Goal: Information Seeking & Learning: Learn about a topic

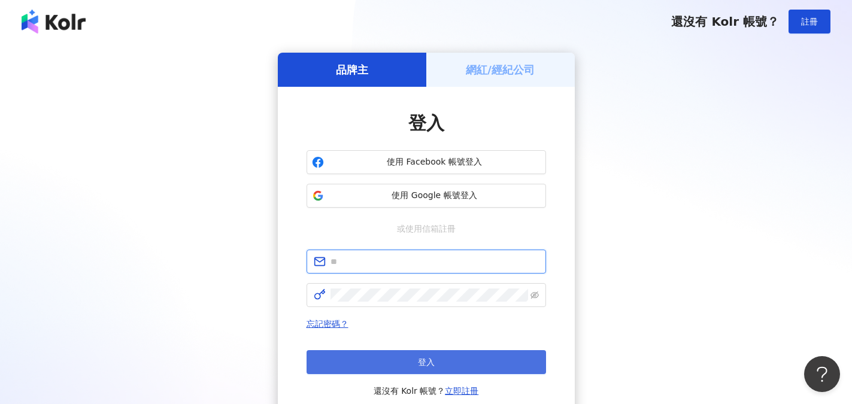
type input "**********"
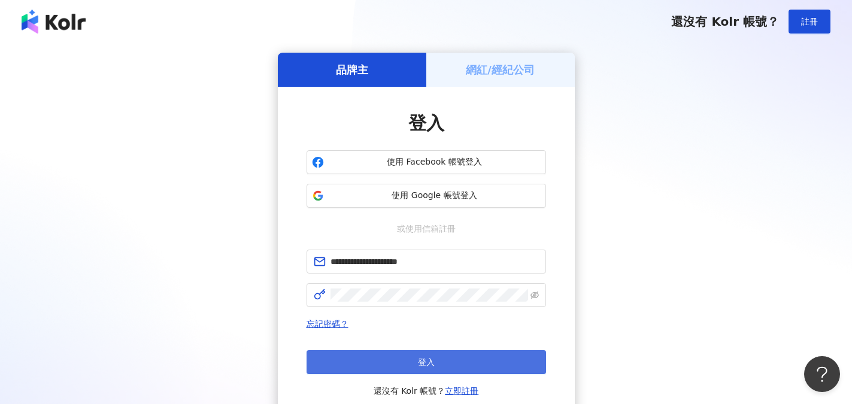
click at [421, 358] on span "登入" at bounding box center [426, 363] width 17 height 10
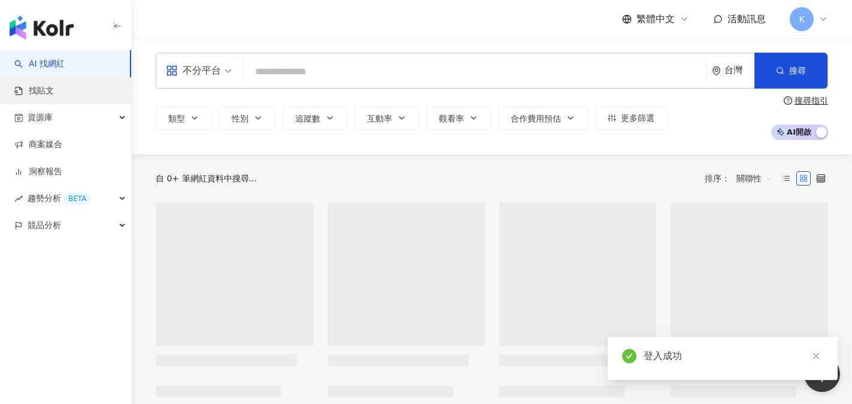
click at [54, 93] on link "找貼文" at bounding box center [34, 91] width 40 height 12
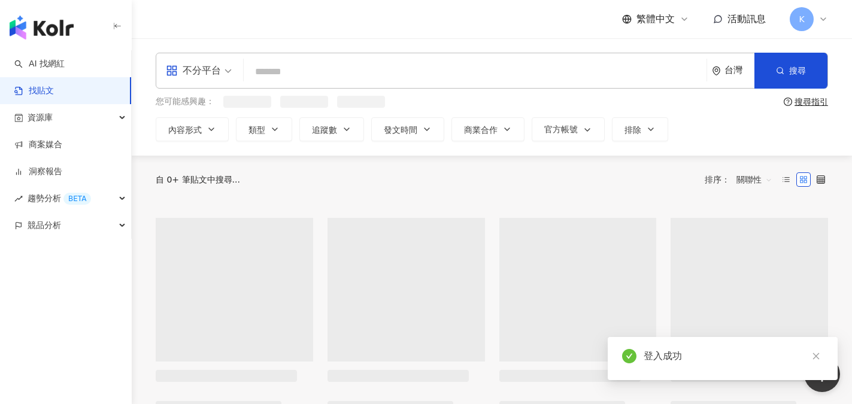
click at [302, 71] on input "search" at bounding box center [475, 72] width 453 height 26
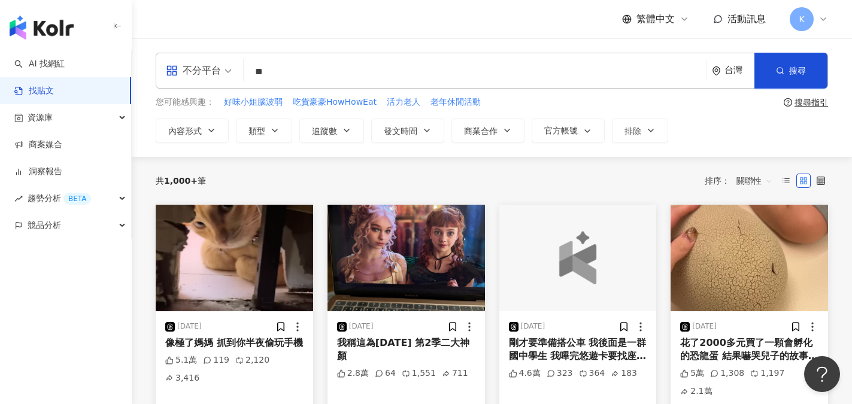
type input "*"
type input "*****"
click at [788, 75] on button "搜尋" at bounding box center [791, 71] width 73 height 36
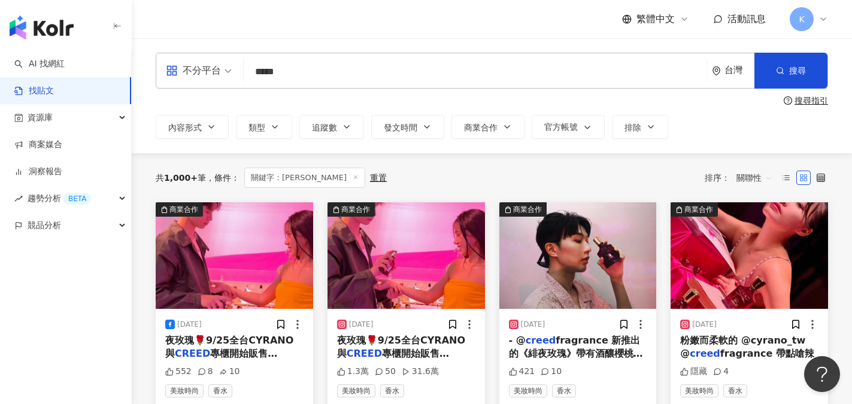
click at [758, 177] on span "關聯性" at bounding box center [755, 177] width 36 height 19
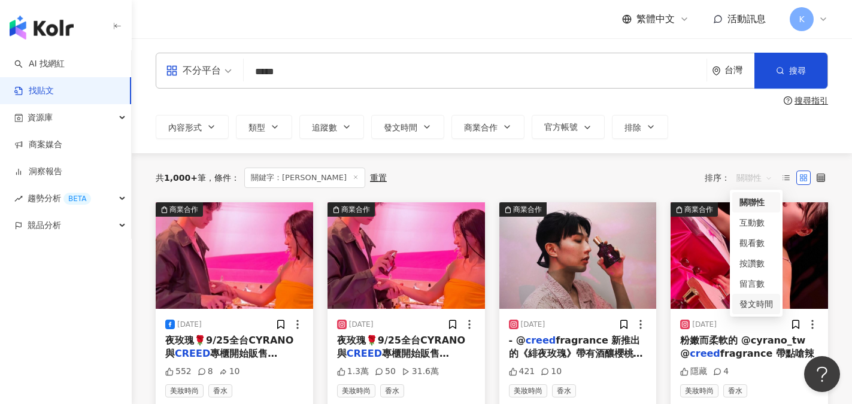
click at [753, 306] on div "發文時間" at bounding box center [757, 304] width 34 height 13
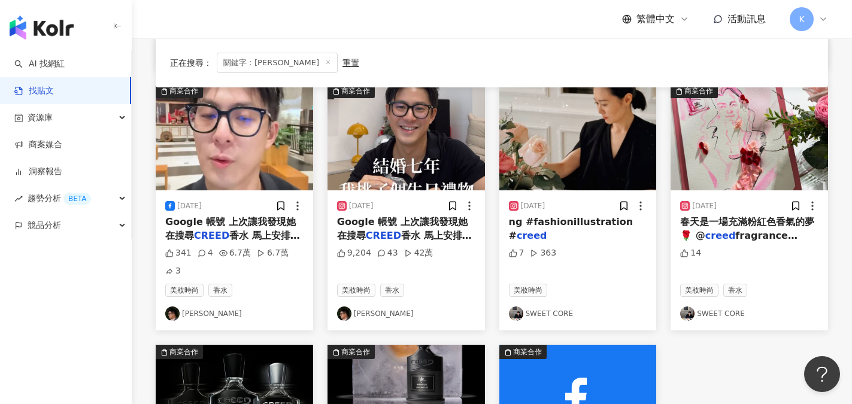
scroll to position [359, 0]
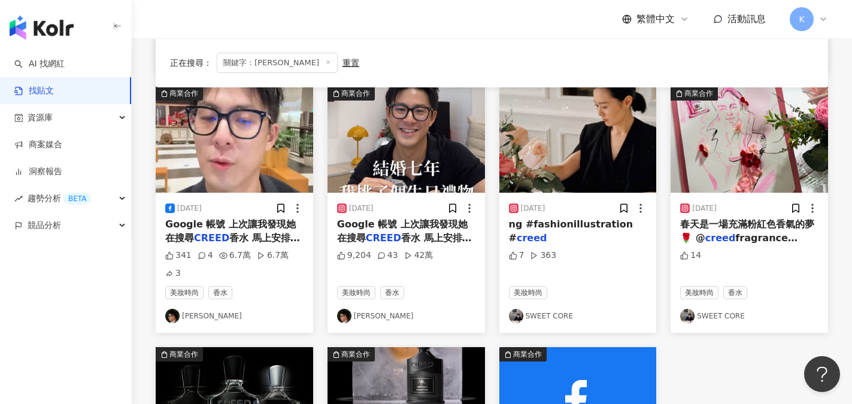
click at [205, 309] on link "Edward Kao" at bounding box center [234, 316] width 138 height 14
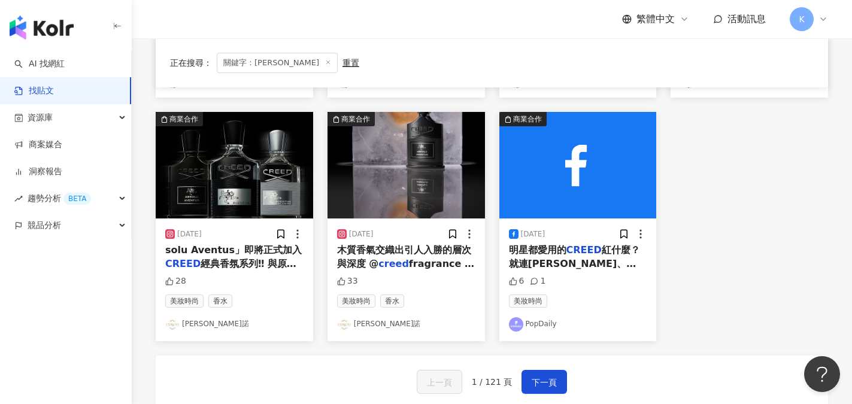
scroll to position [599, 0]
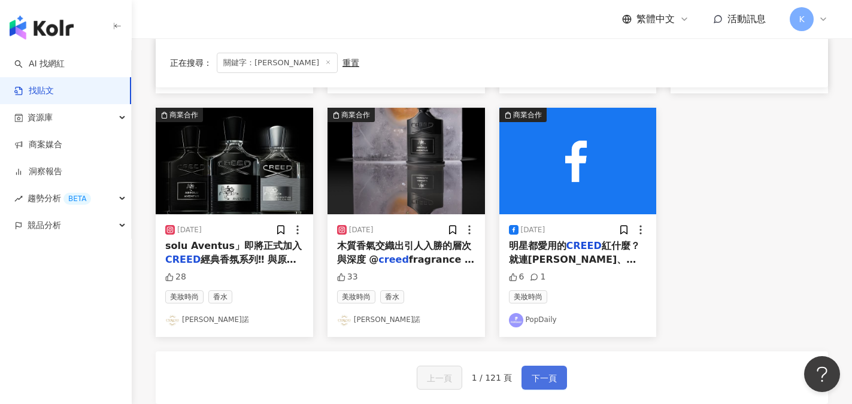
click at [540, 371] on span "下一頁" at bounding box center [544, 378] width 25 height 14
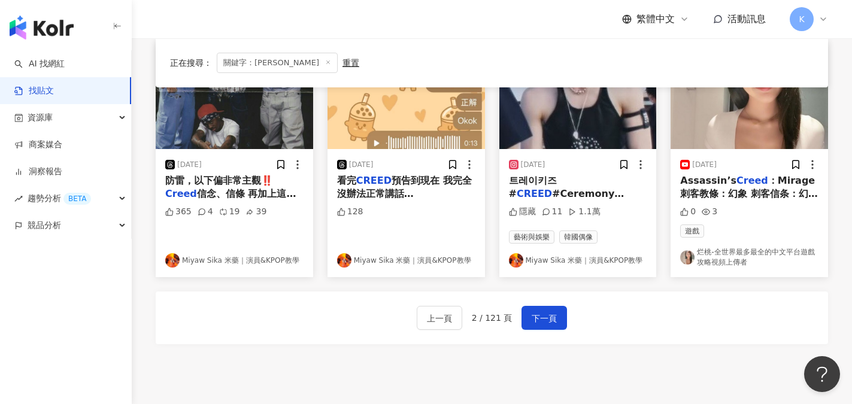
scroll to position [659, 0]
click at [547, 318] on span "下一頁" at bounding box center [544, 318] width 25 height 14
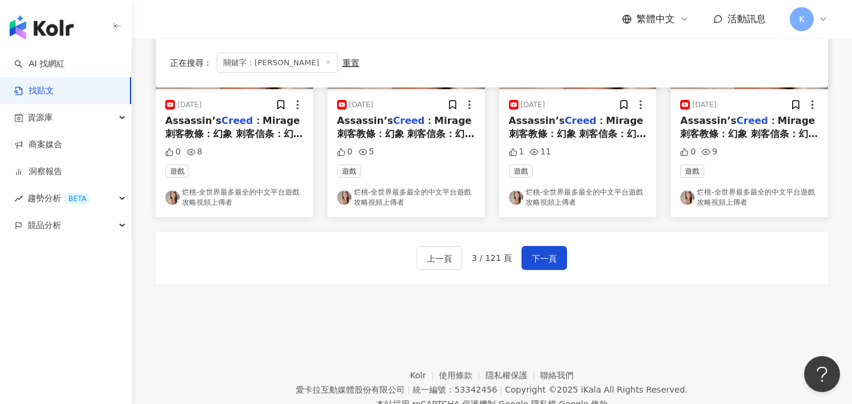
scroll to position [719, 0]
click at [541, 263] on span "下一頁" at bounding box center [544, 258] width 25 height 14
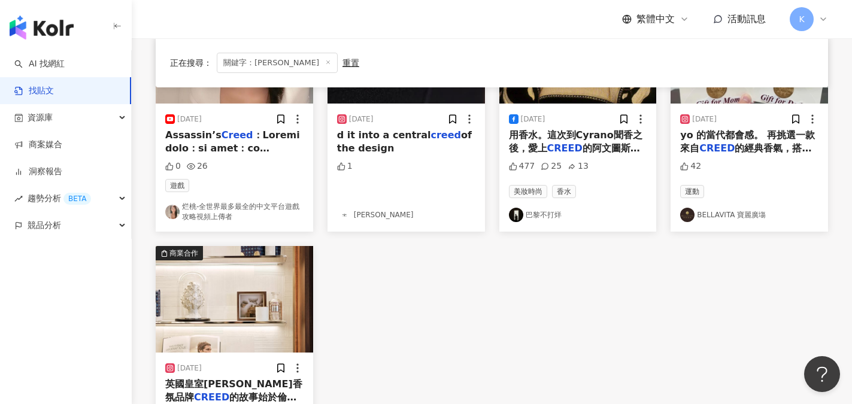
scroll to position [240, 0]
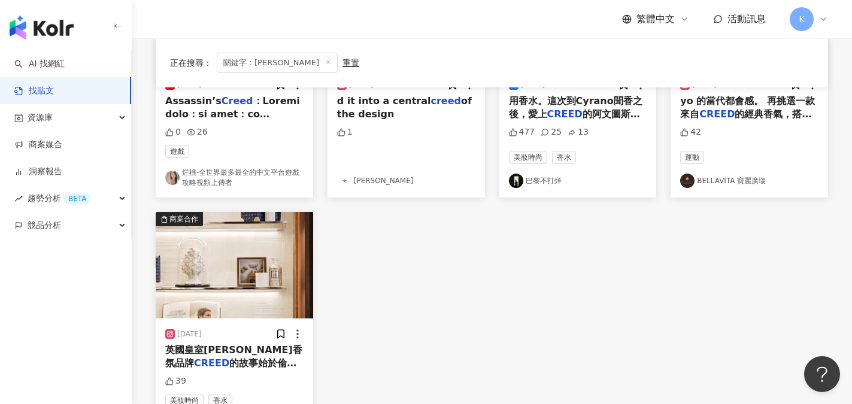
click at [745, 182] on link "BELLAVITA 寶麗廣塲" at bounding box center [749, 181] width 138 height 14
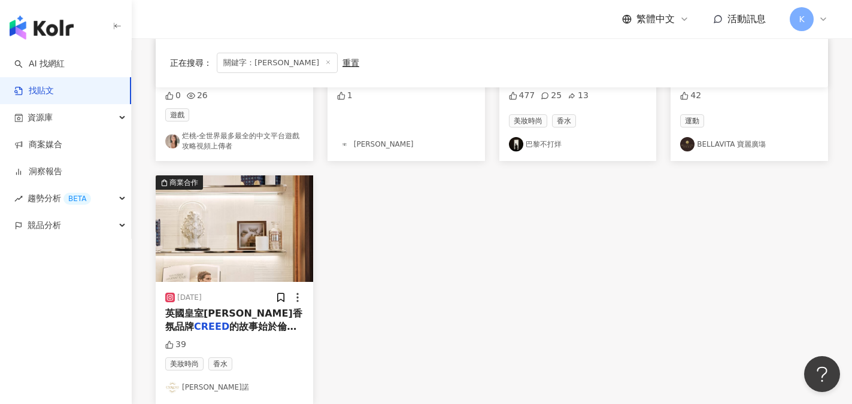
scroll to position [359, 0]
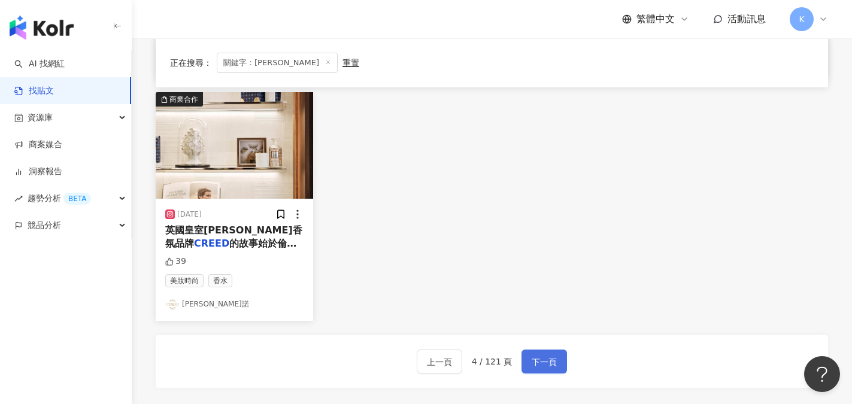
click at [544, 355] on button "下一頁" at bounding box center [545, 362] width 46 height 24
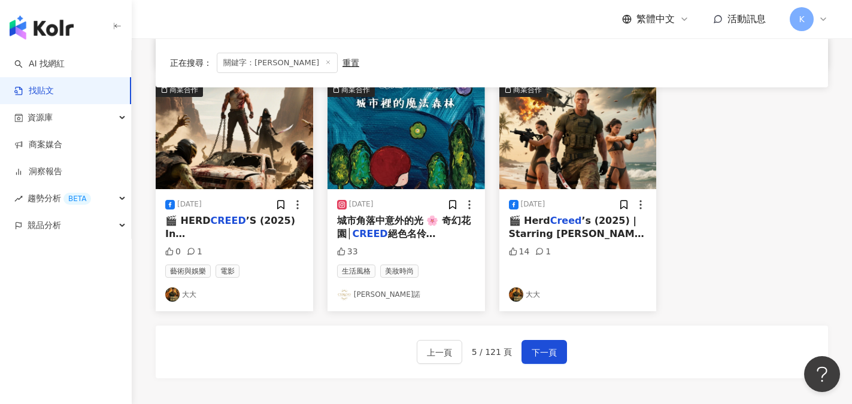
scroll to position [597, 0]
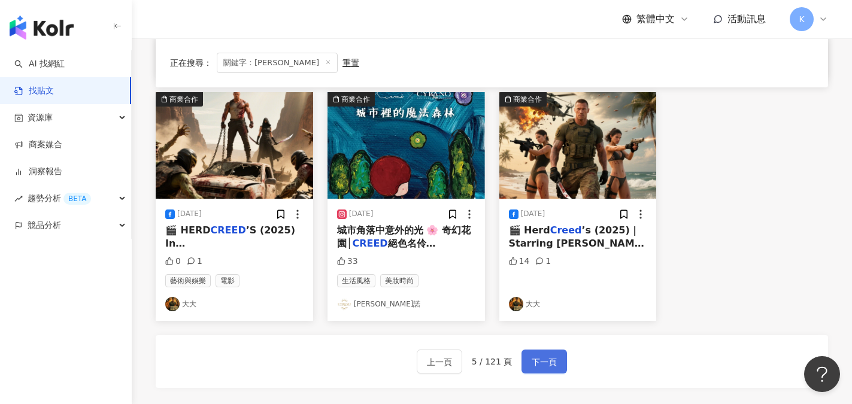
click at [538, 365] on span "下一頁" at bounding box center [544, 362] width 25 height 14
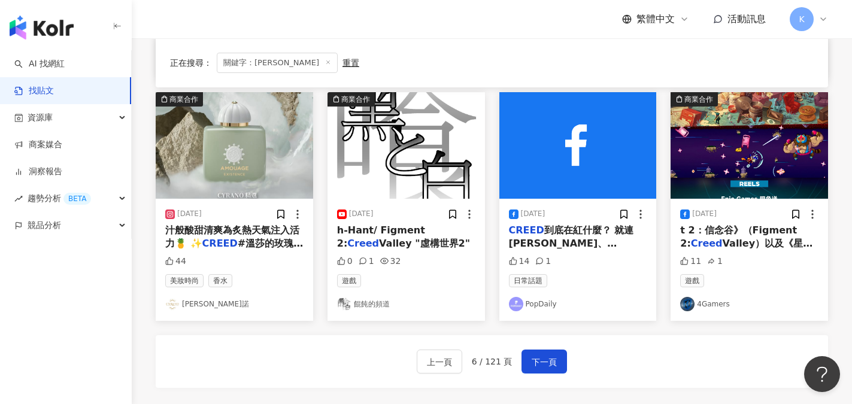
click at [219, 307] on link "CYRANO 席哈諾" at bounding box center [234, 304] width 138 height 14
click at [327, 61] on line at bounding box center [328, 62] width 3 height 3
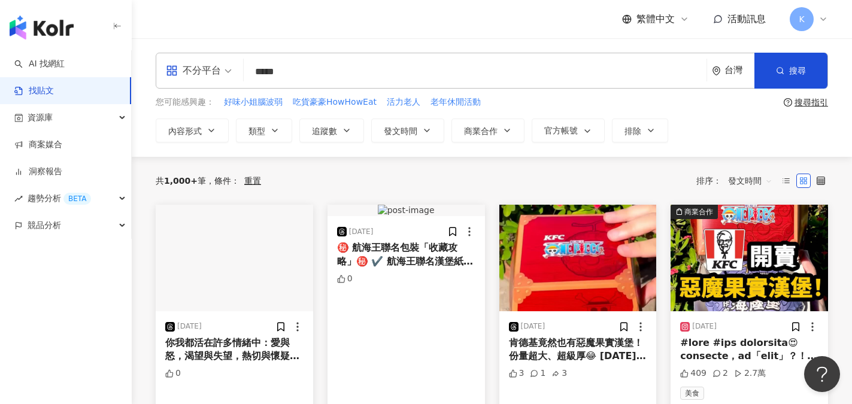
drag, startPoint x: 290, startPoint y: 70, endPoint x: 239, endPoint y: 70, distance: 50.9
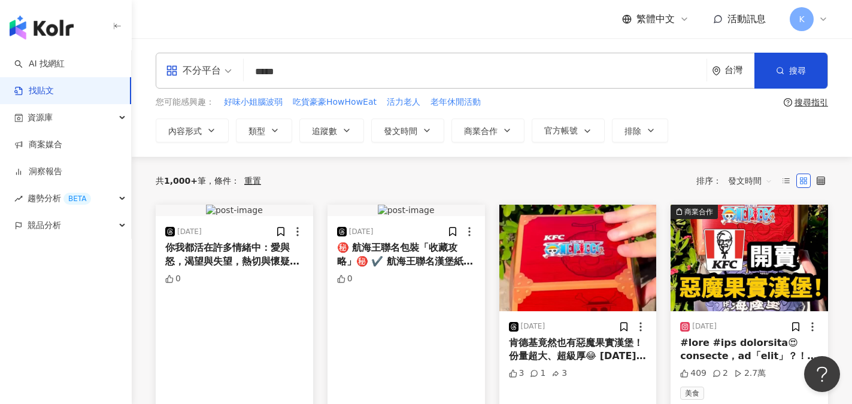
click at [239, 70] on div "不分平台 CREED ***** 台灣 搜尋" at bounding box center [492, 71] width 673 height 36
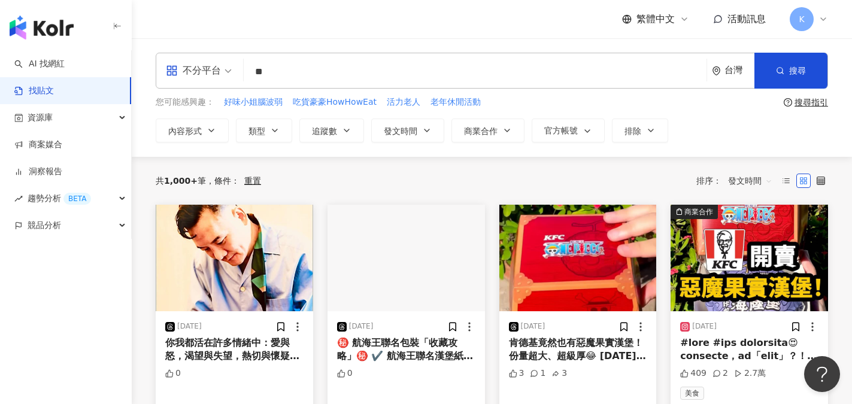
type input "*"
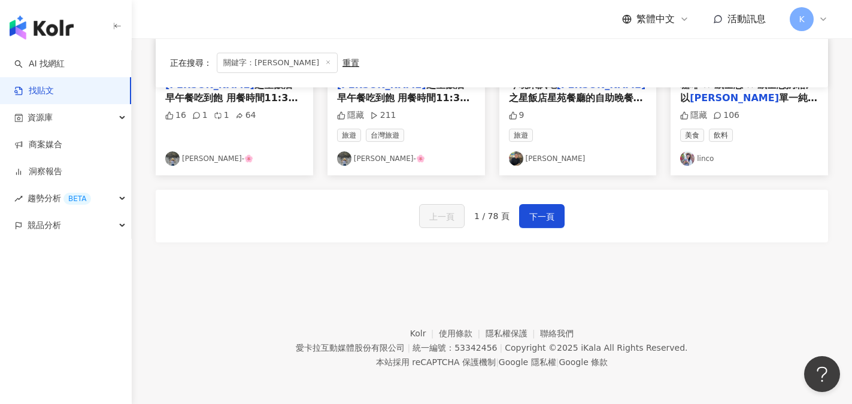
scroll to position [759, 0]
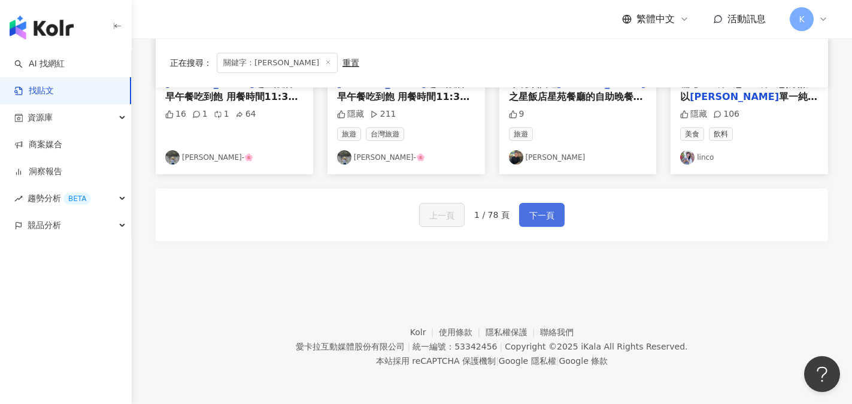
click at [543, 216] on span "下一頁" at bounding box center [542, 215] width 25 height 14
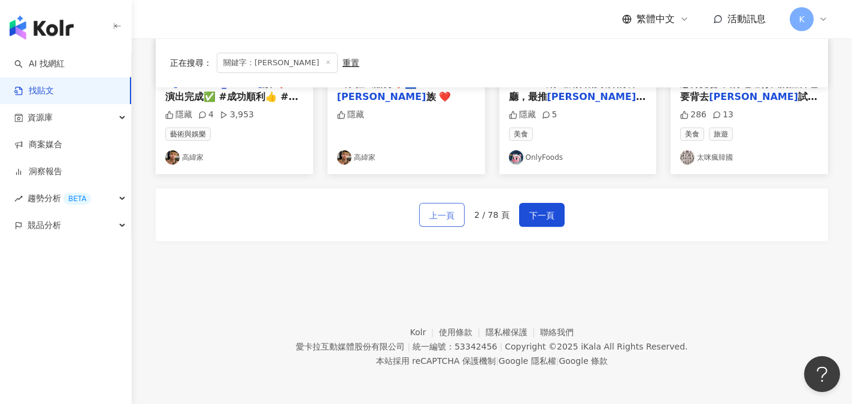
scroll to position [753, 0]
click at [447, 218] on span "上一頁" at bounding box center [441, 215] width 25 height 14
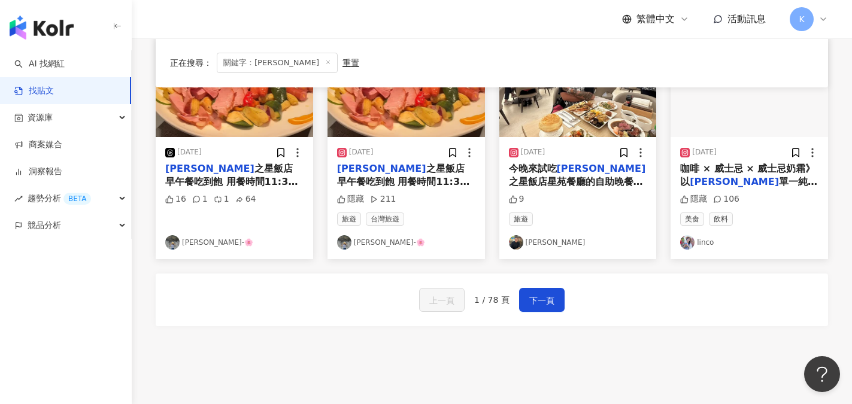
scroll to position [639, 0]
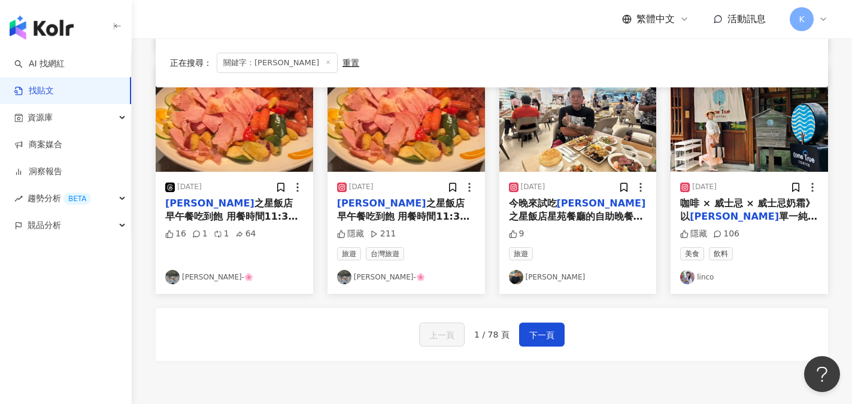
click at [693, 280] on img at bounding box center [687, 277] width 14 height 14
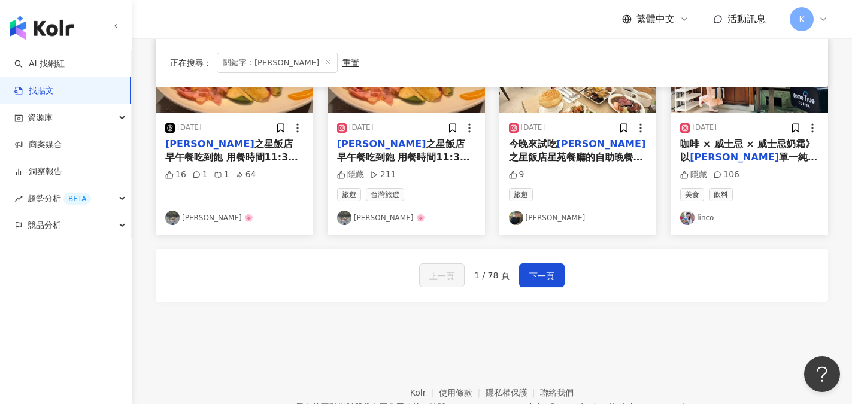
scroll to position [699, 0]
click at [533, 273] on span "下一頁" at bounding box center [542, 275] width 25 height 14
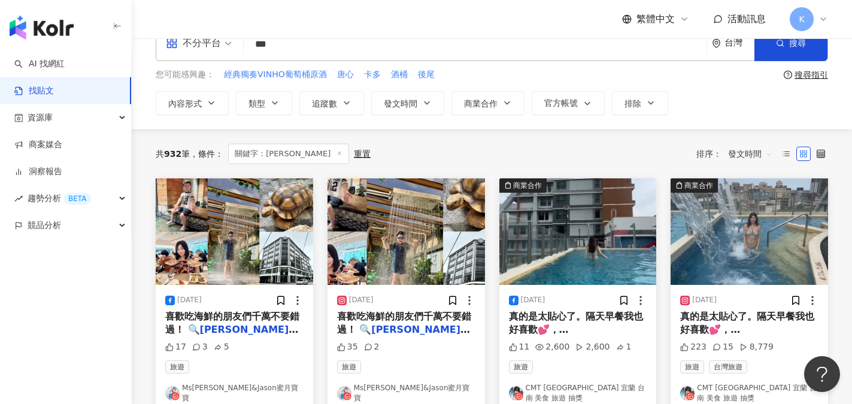
scroll to position [0, 0]
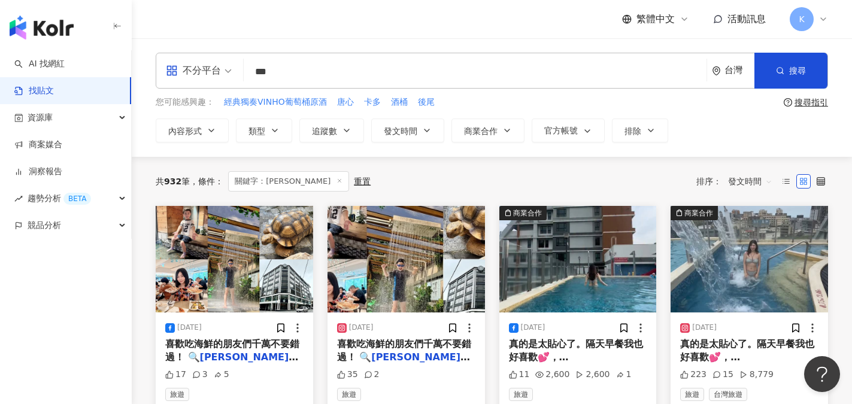
click at [283, 71] on input "***" at bounding box center [475, 72] width 453 height 26
type input "******"
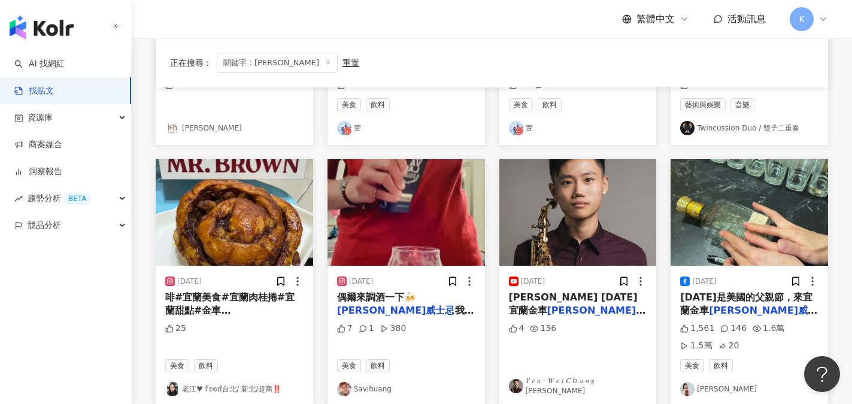
scroll to position [299, 0]
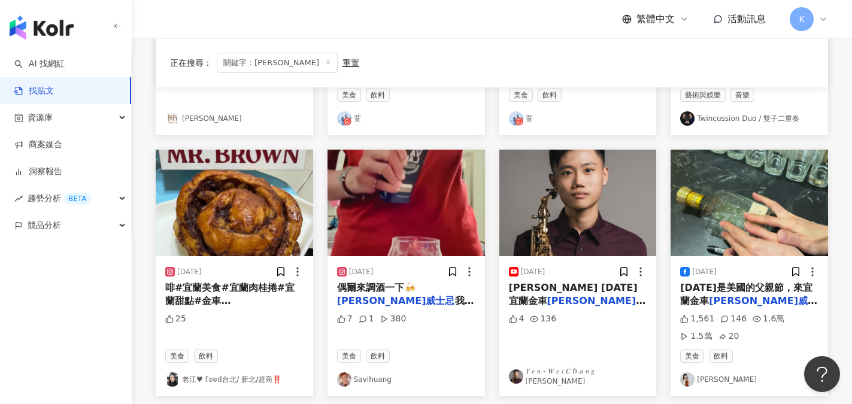
click at [325, 64] on icon at bounding box center [328, 62] width 6 height 6
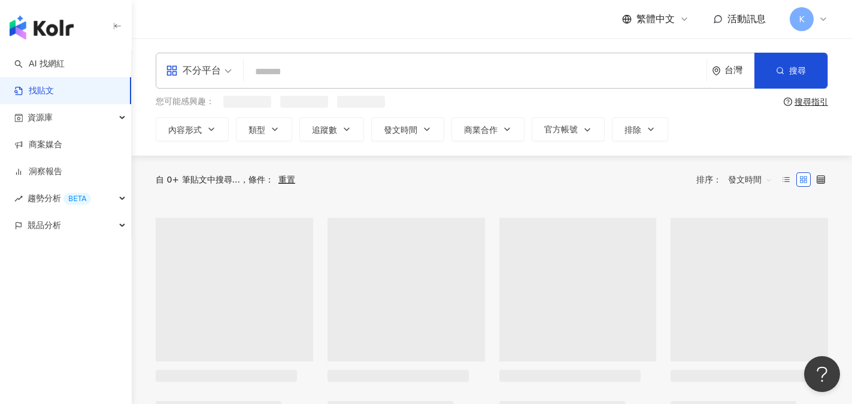
click at [278, 73] on input "search" at bounding box center [475, 72] width 453 height 26
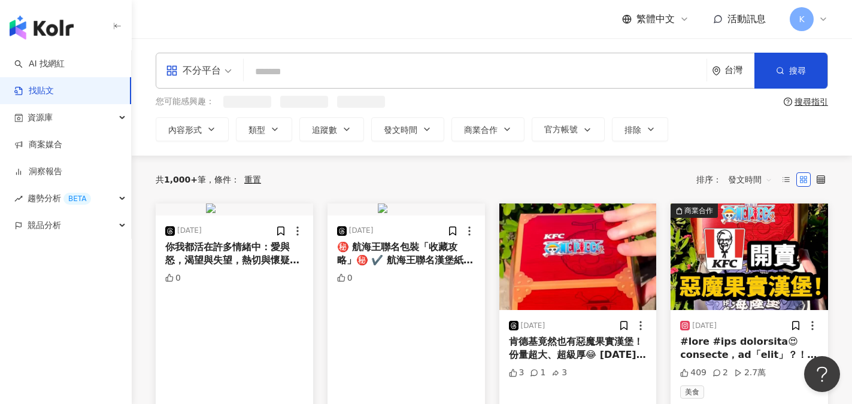
type input "*"
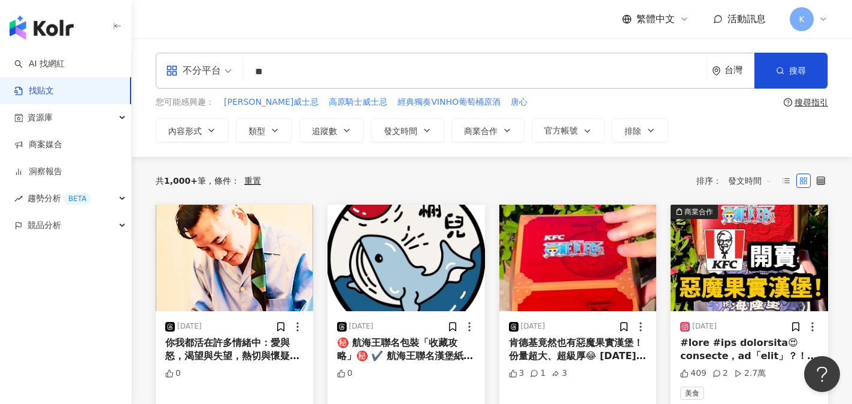
type input "*"
drag, startPoint x: 280, startPoint y: 71, endPoint x: 228, endPoint y: 71, distance: 52.1
click at [228, 71] on div "不分平台 瑪蘭 ** 台灣 搜尋" at bounding box center [492, 71] width 673 height 36
paste input "****"
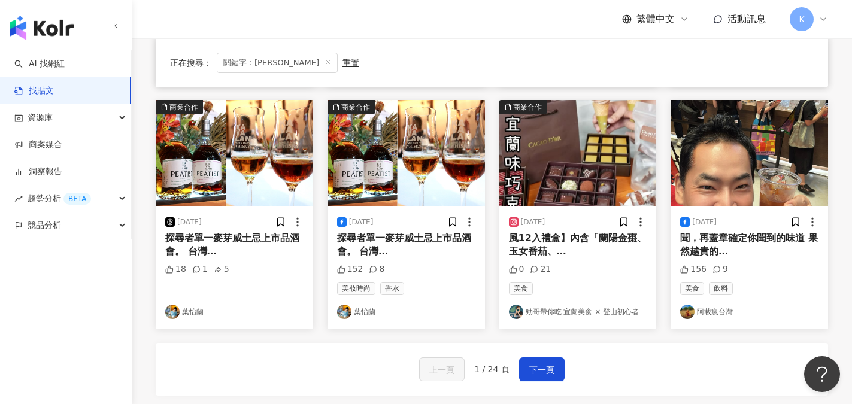
scroll to position [599, 0]
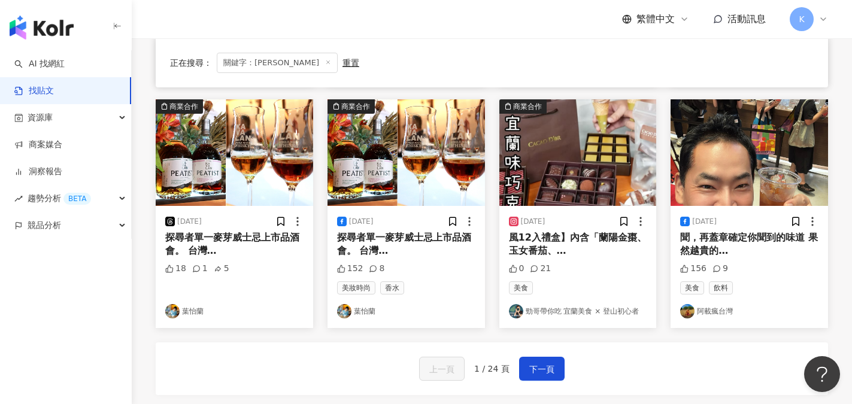
click at [263, 243] on span "探尋者單一麥芽威士忌上市品酒會。 台灣" at bounding box center [232, 244] width 134 height 25
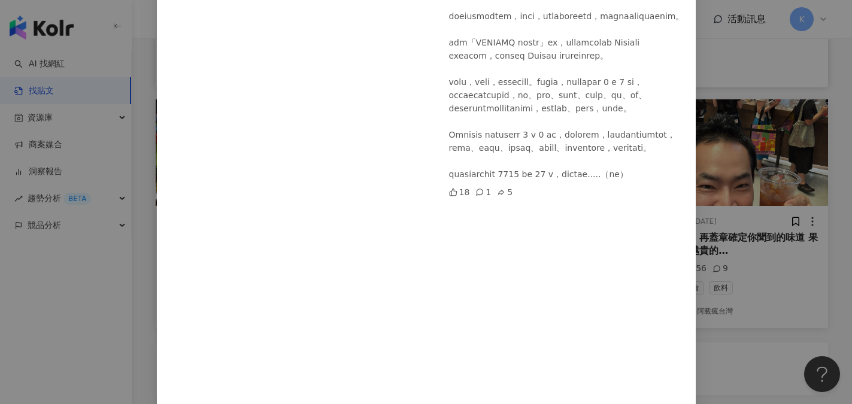
scroll to position [0, 0]
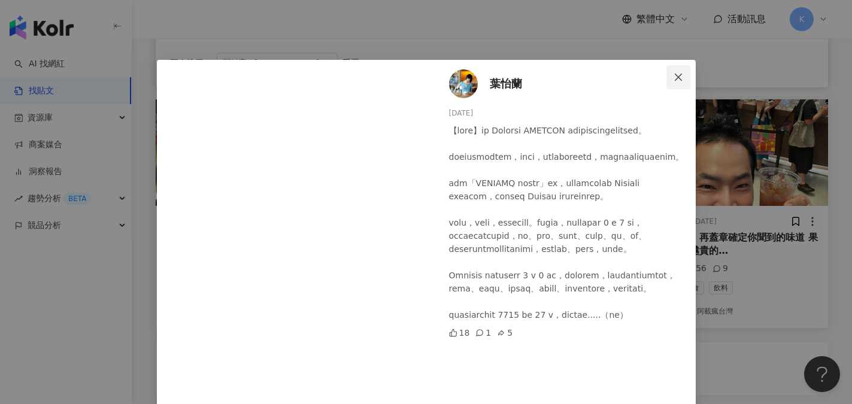
click at [669, 82] on button "Close" at bounding box center [679, 77] width 24 height 24
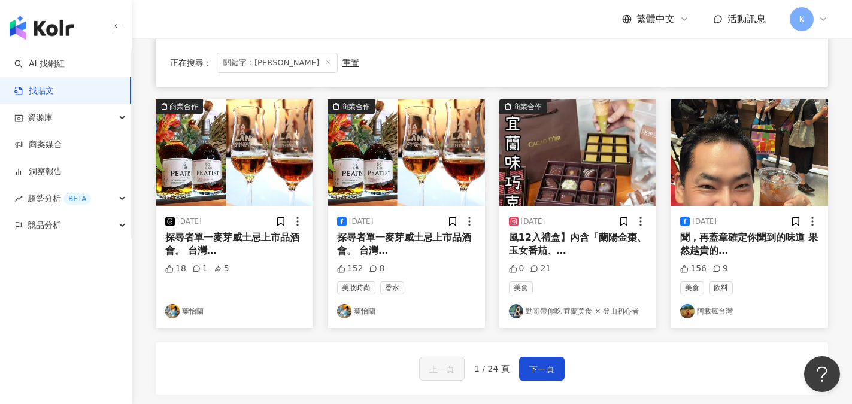
click at [190, 308] on link "葉怡蘭" at bounding box center [234, 311] width 138 height 14
click at [547, 373] on span "下一頁" at bounding box center [542, 369] width 25 height 14
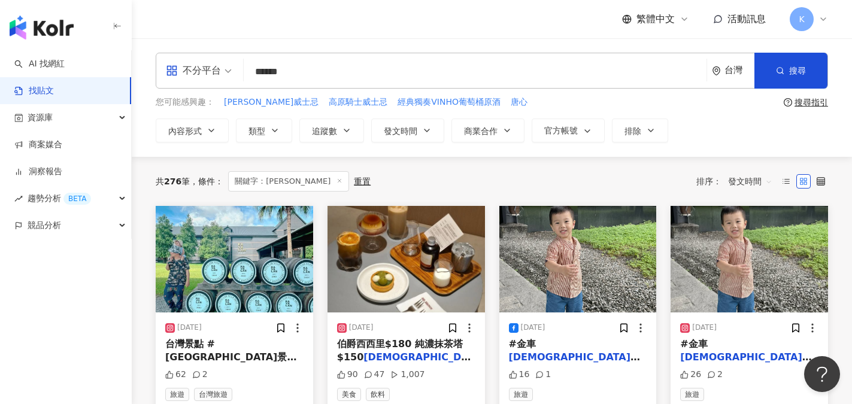
click at [317, 68] on input "******" at bounding box center [475, 72] width 453 height 26
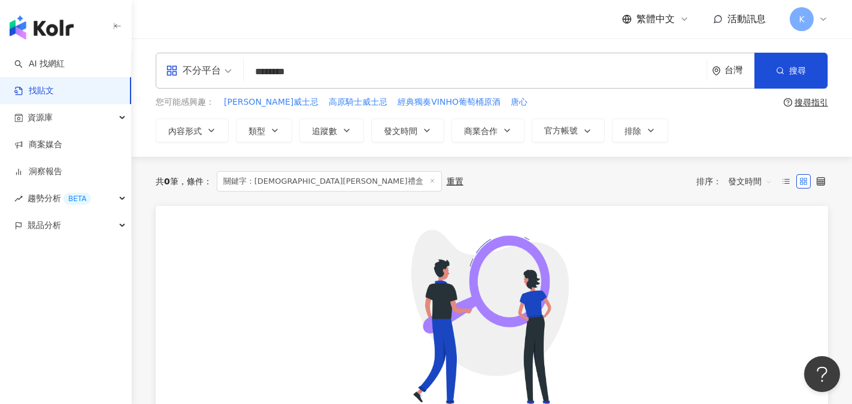
drag, startPoint x: 334, startPoint y: 69, endPoint x: 319, endPoint y: 74, distance: 16.5
click at [319, 74] on input "********" at bounding box center [475, 72] width 453 height 26
click at [317, 68] on input "********" at bounding box center [475, 72] width 453 height 26
click at [316, 71] on input "********" at bounding box center [475, 72] width 453 height 26
type input "******"
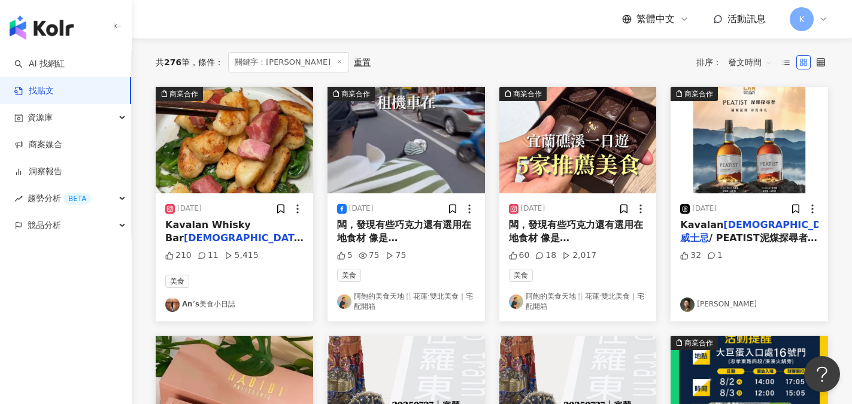
scroll to position [120, 0]
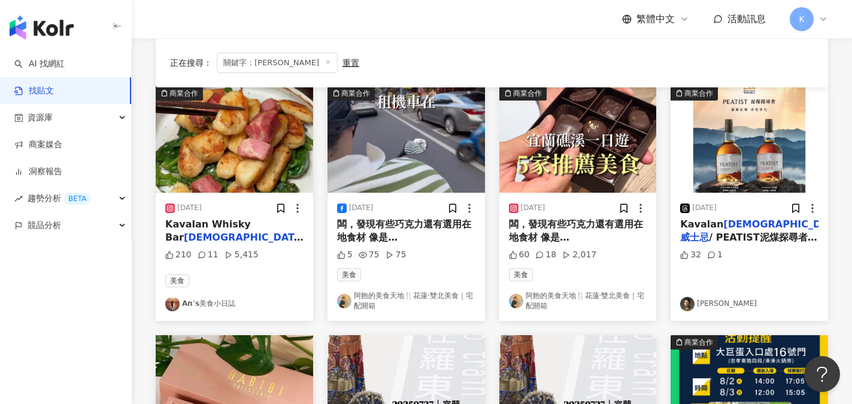
click at [228, 309] on link "𝗔𝗻’𝘀美食小日誌" at bounding box center [234, 304] width 138 height 14
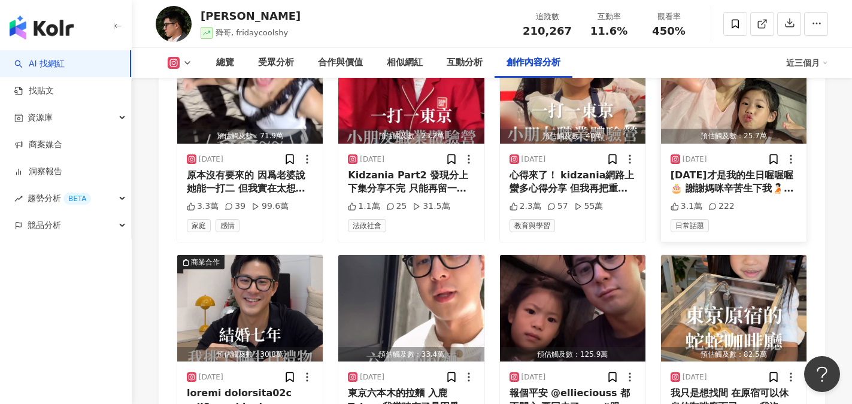
scroll to position [4133, 0]
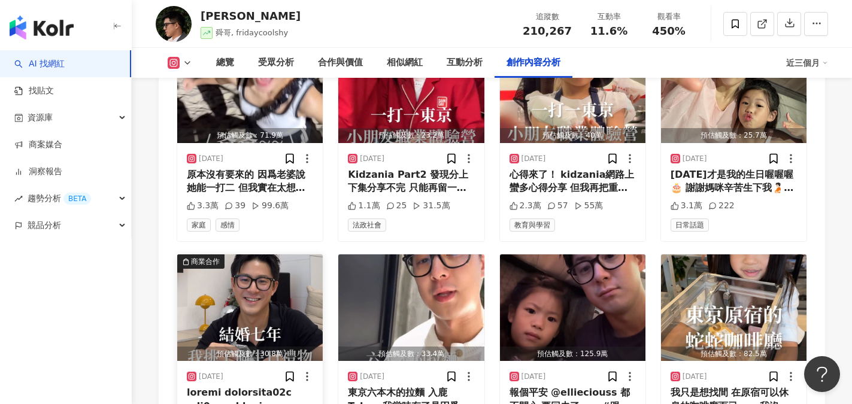
click at [256, 386] on div at bounding box center [250, 399] width 126 height 27
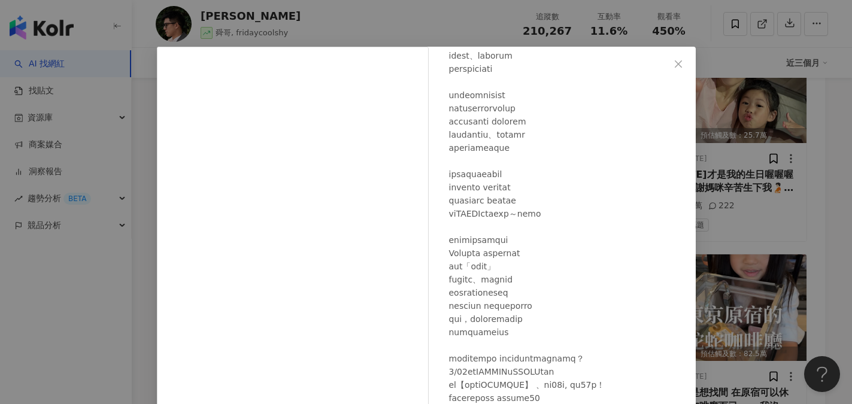
scroll to position [271, 0]
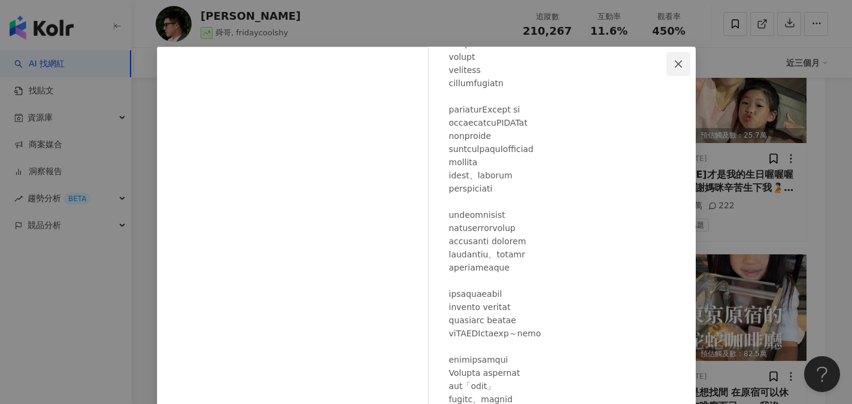
click at [674, 60] on icon "close" at bounding box center [679, 64] width 10 height 10
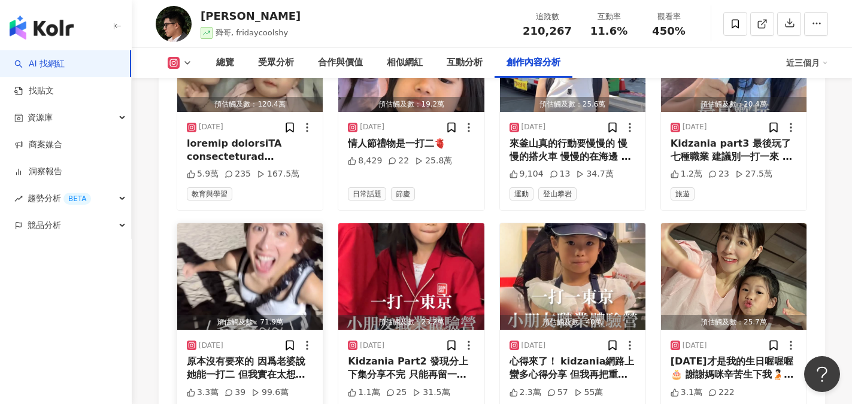
scroll to position [4133, 0]
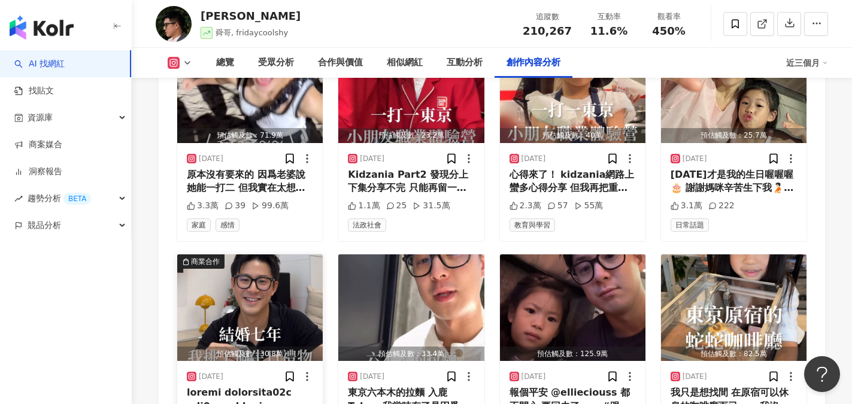
click at [253, 255] on img "button" at bounding box center [250, 308] width 146 height 107
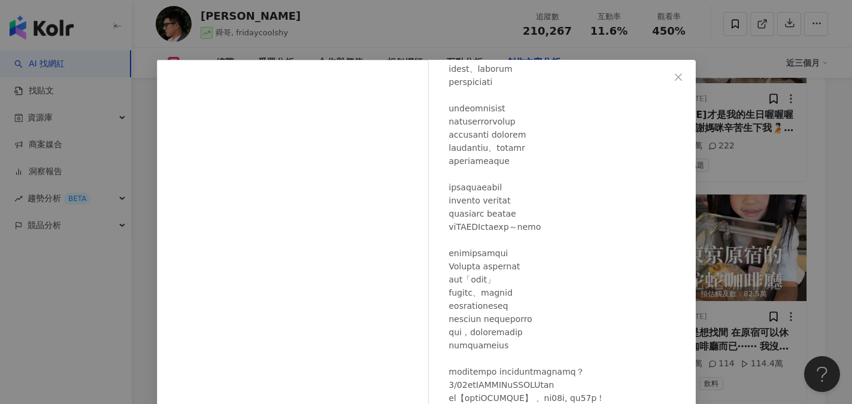
scroll to position [0, 0]
click at [675, 77] on icon "close" at bounding box center [679, 77] width 10 height 10
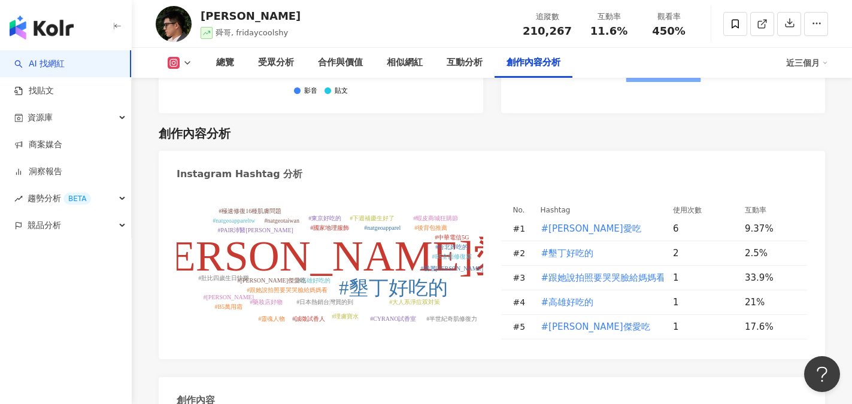
scroll to position [3414, 0]
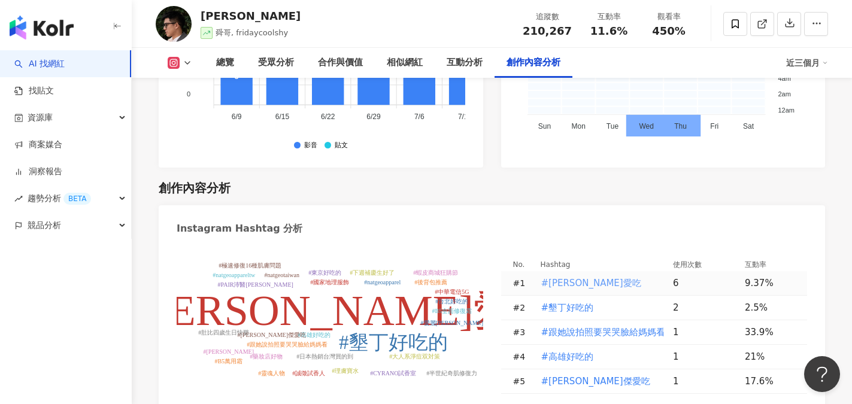
click at [561, 277] on span "#舜麗愛吃" at bounding box center [591, 283] width 100 height 13
type input "*****"
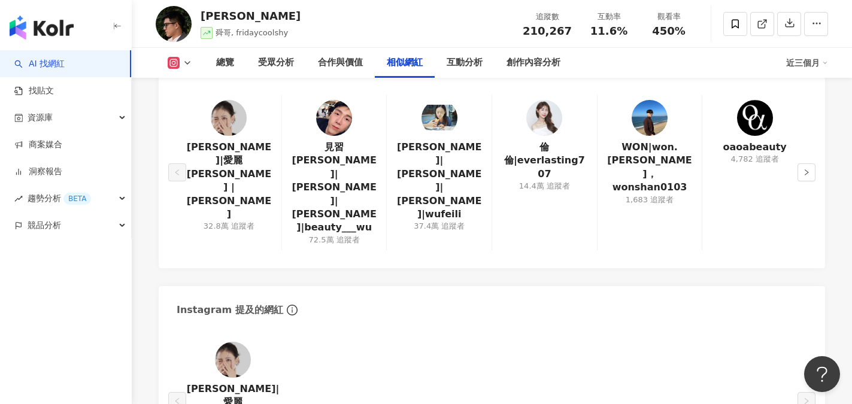
scroll to position [2062, 0]
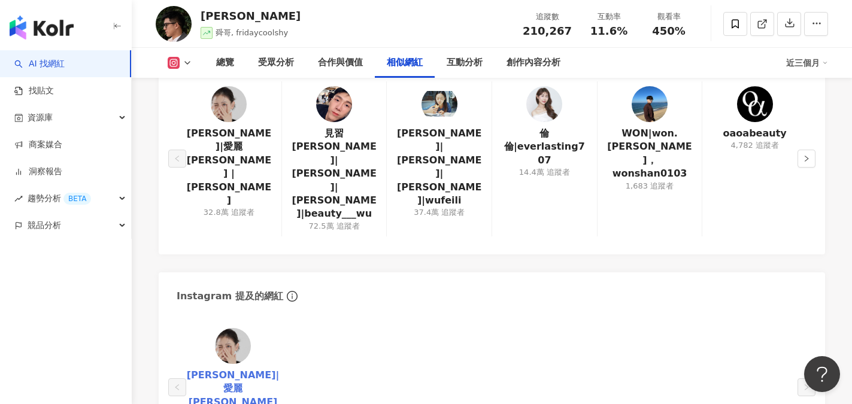
click at [241, 369] on link "蔡昕言|愛麗 Ellie |ellieciouss" at bounding box center [232, 396] width 93 height 54
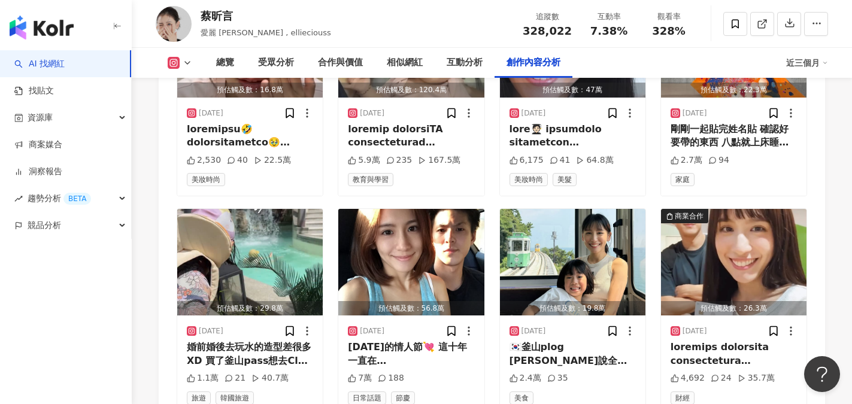
scroll to position [4133, 0]
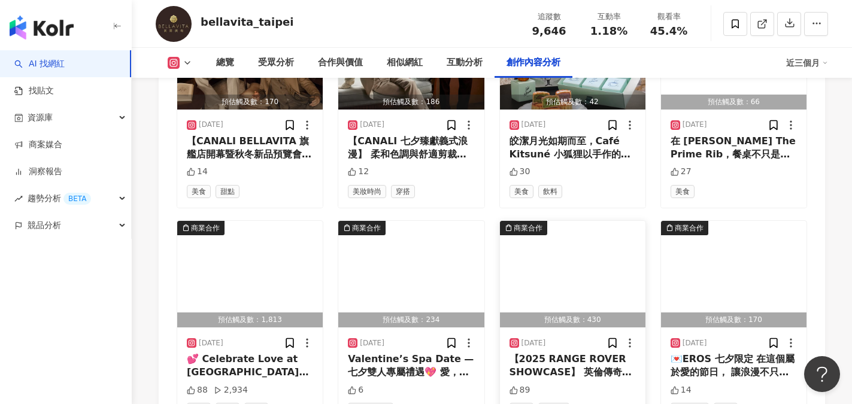
scroll to position [4193, 0]
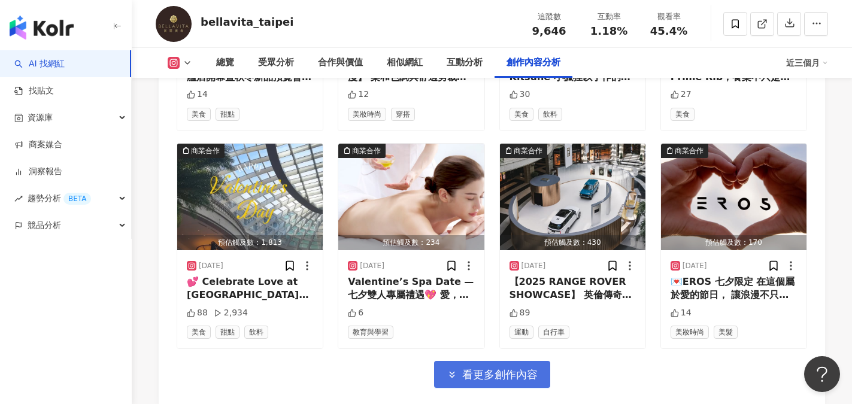
click at [498, 368] on span "看更多創作內容" at bounding box center [499, 374] width 75 height 13
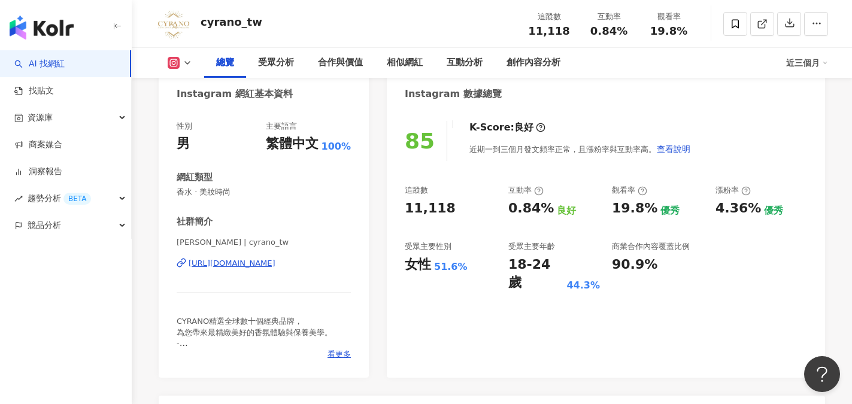
scroll to position [120, 0]
click at [347, 355] on span "看更多" at bounding box center [339, 354] width 23 height 11
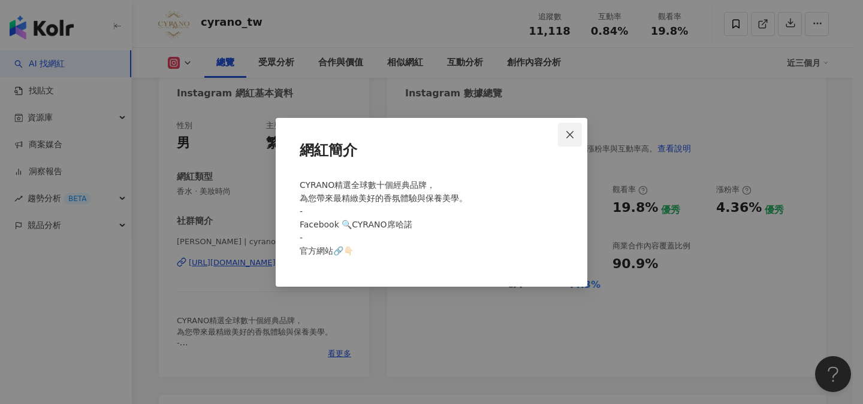
click at [571, 132] on icon "close" at bounding box center [570, 135] width 10 height 10
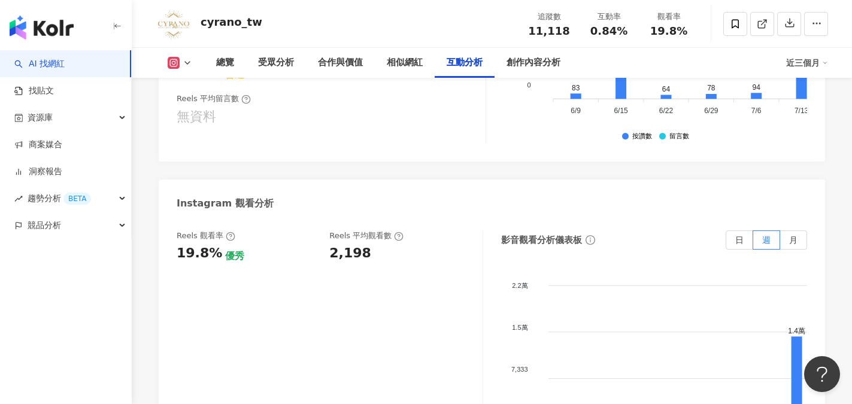
scroll to position [2695, 0]
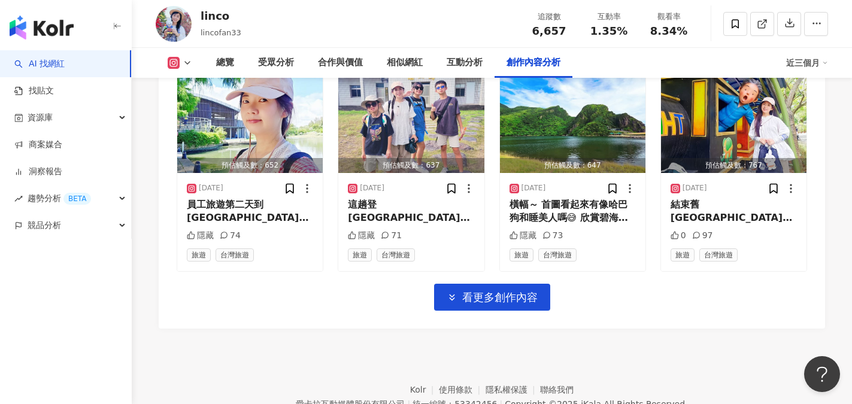
scroll to position [4253, 0]
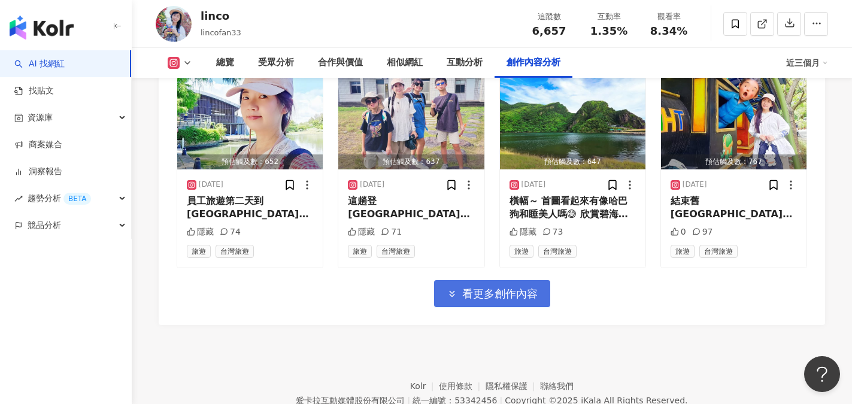
click at [505, 288] on span "看更多創作內容" at bounding box center [499, 294] width 75 height 13
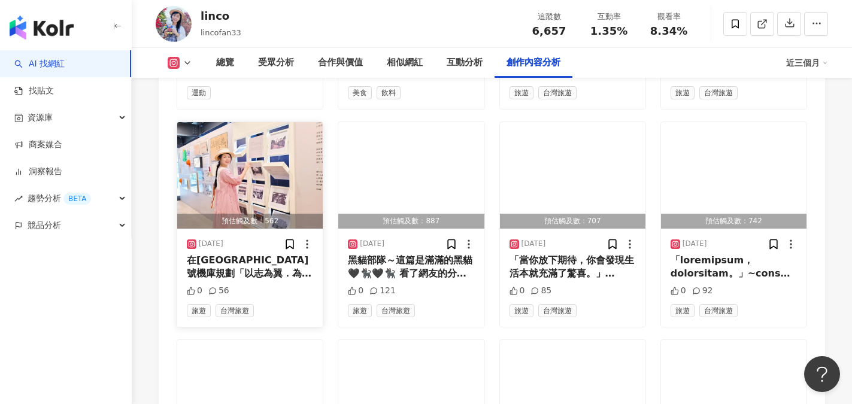
scroll to position [4552, 0]
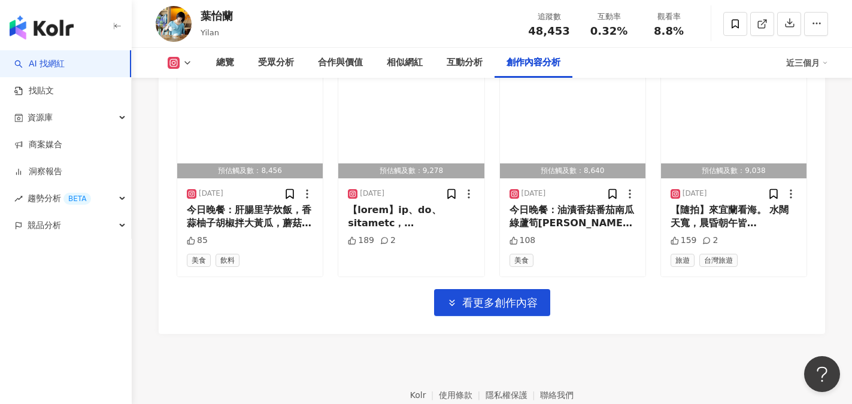
scroll to position [4191, 0]
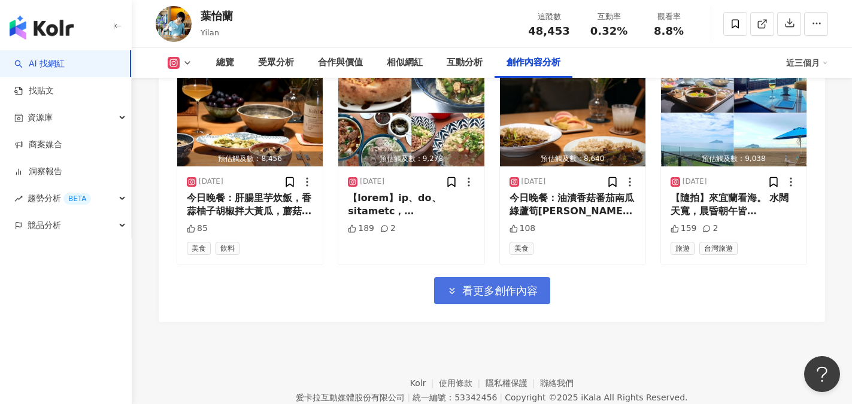
click at [476, 285] on span "看更多創作內容" at bounding box center [499, 291] width 75 height 13
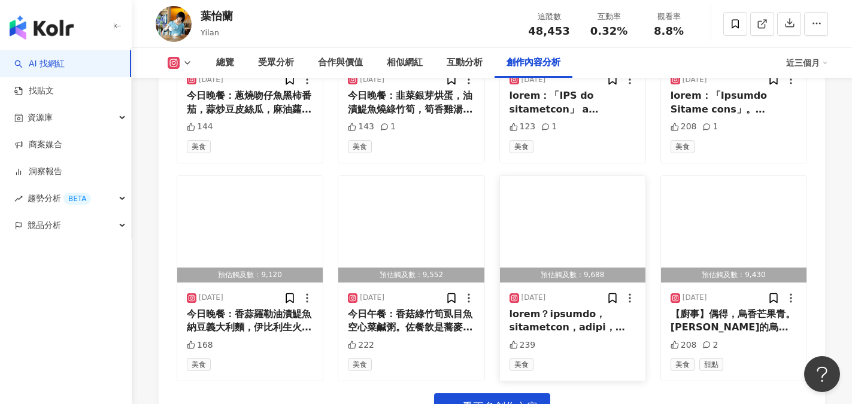
scroll to position [4730, 0]
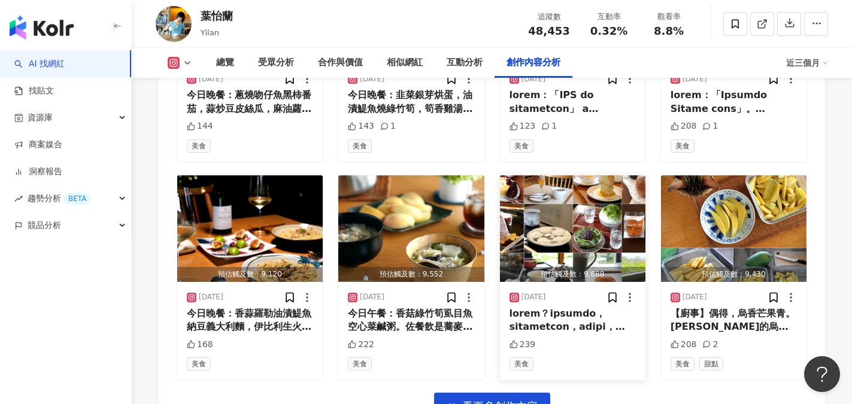
click at [570, 307] on div at bounding box center [573, 320] width 126 height 27
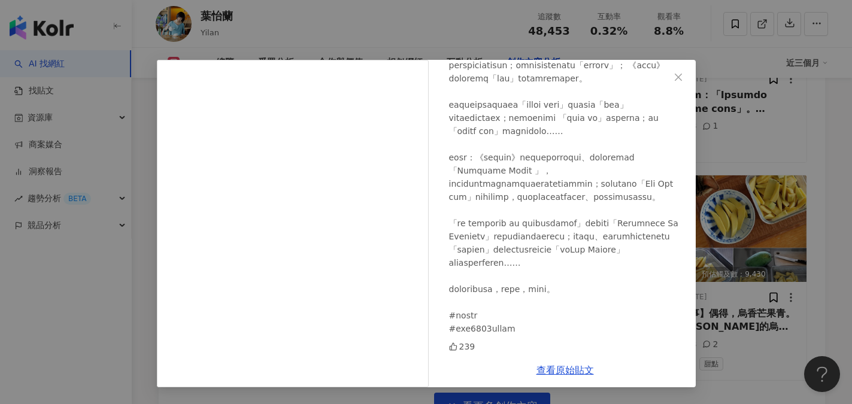
scroll to position [316, 0]
click at [679, 81] on icon "close" at bounding box center [679, 77] width 10 height 10
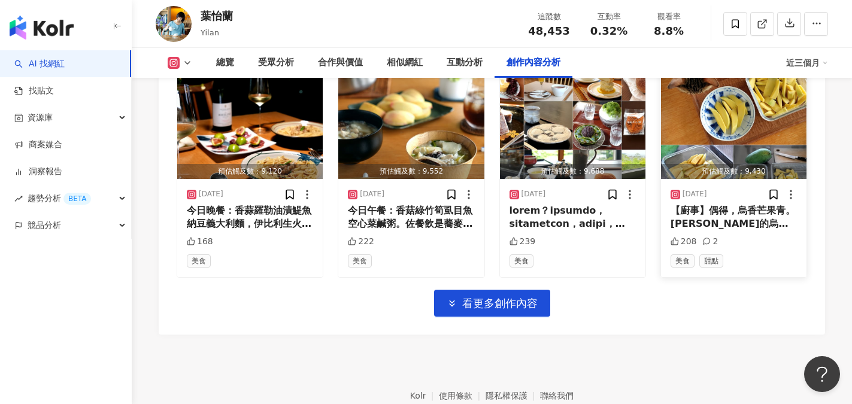
scroll to position [4845, 0]
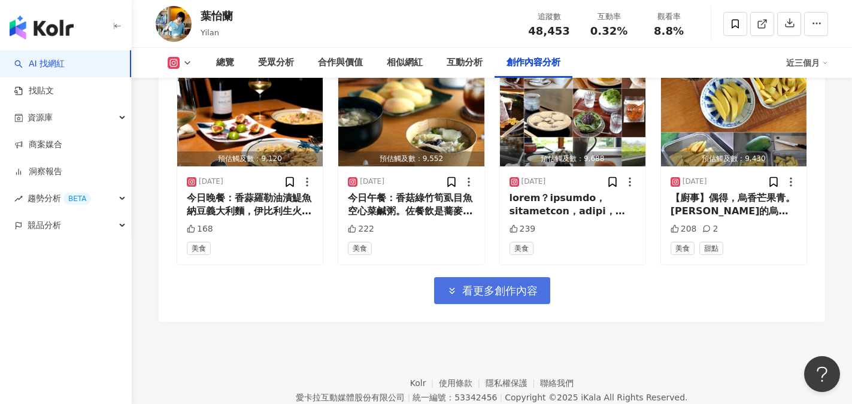
click at [501, 285] on span "看更多創作內容" at bounding box center [499, 291] width 75 height 13
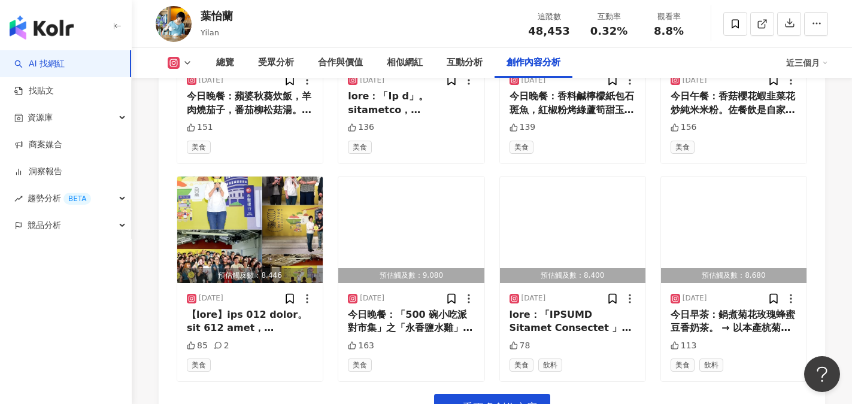
scroll to position [5384, 0]
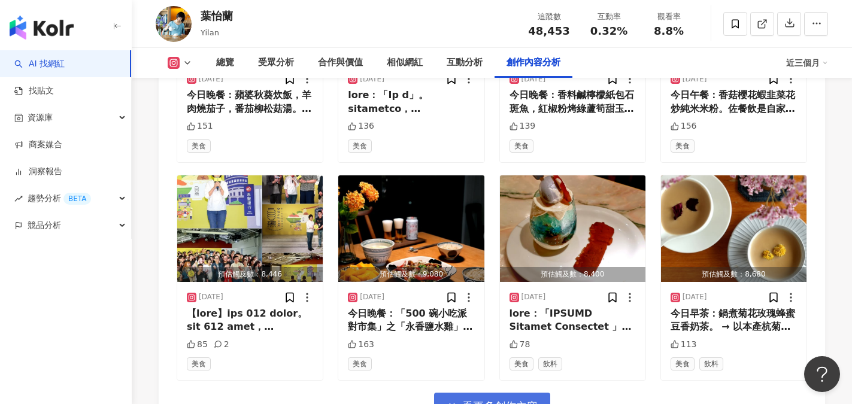
click at [503, 394] on span "看更多創作內容" at bounding box center [499, 406] width 75 height 13
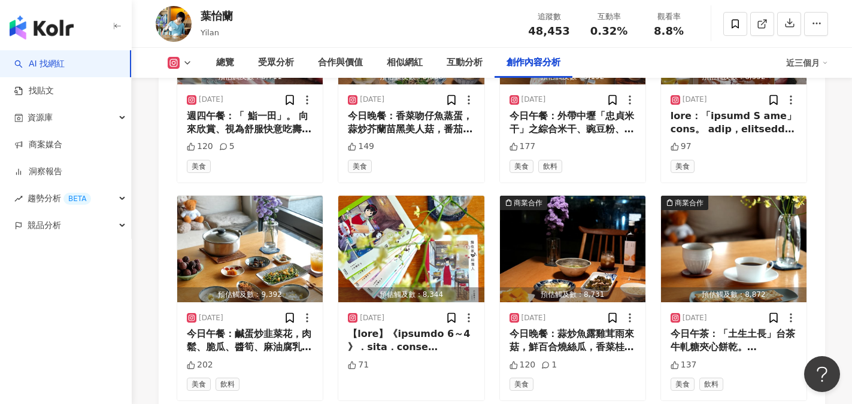
scroll to position [6043, 0]
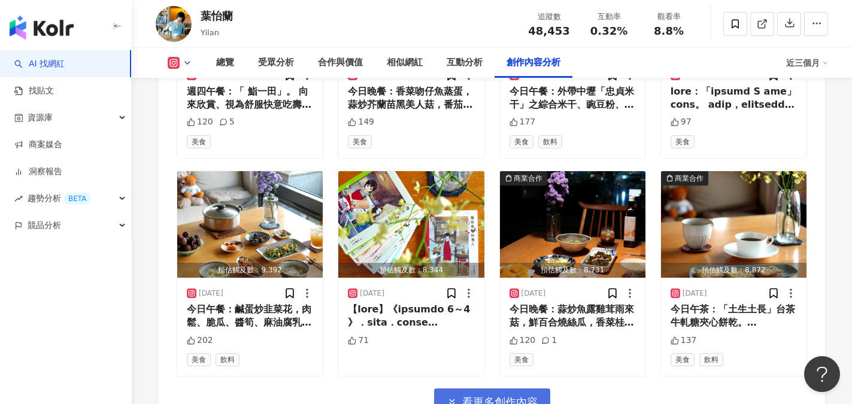
click at [517, 389] on button "看更多創作內容" at bounding box center [492, 402] width 116 height 27
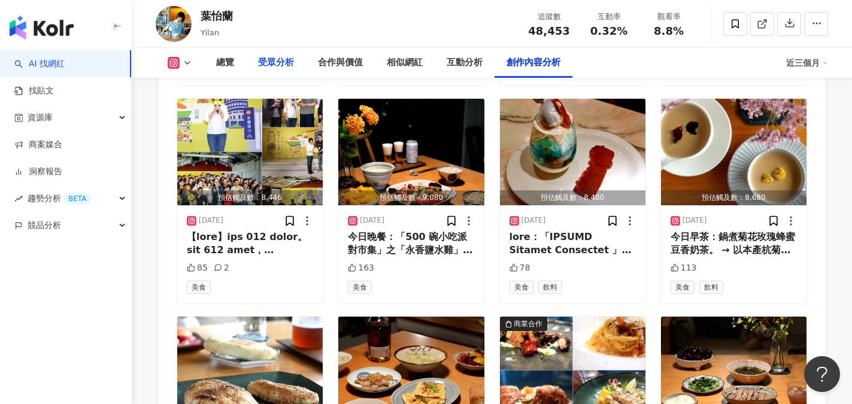
scroll to position [5384, 0]
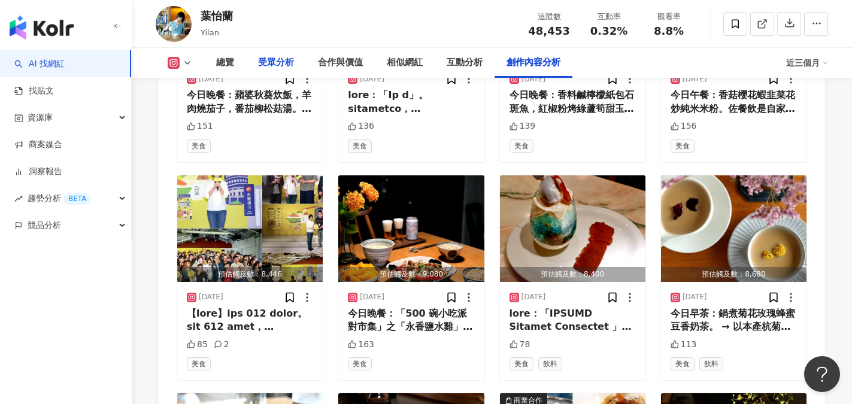
click at [287, 68] on div "受眾分析" at bounding box center [276, 63] width 36 height 14
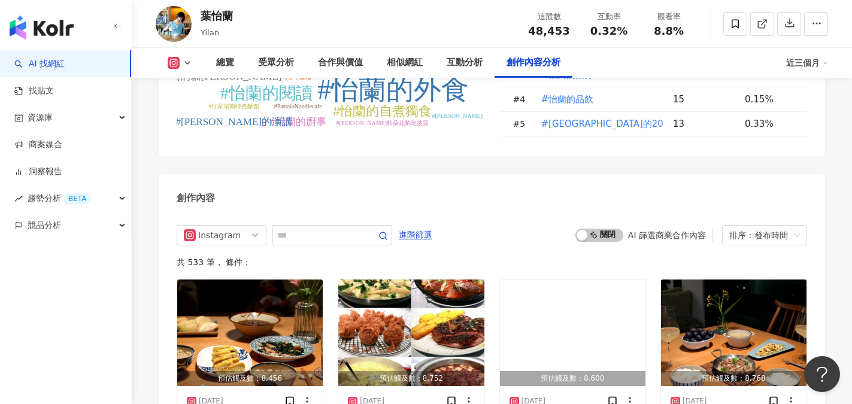
scroll to position [3594, 0]
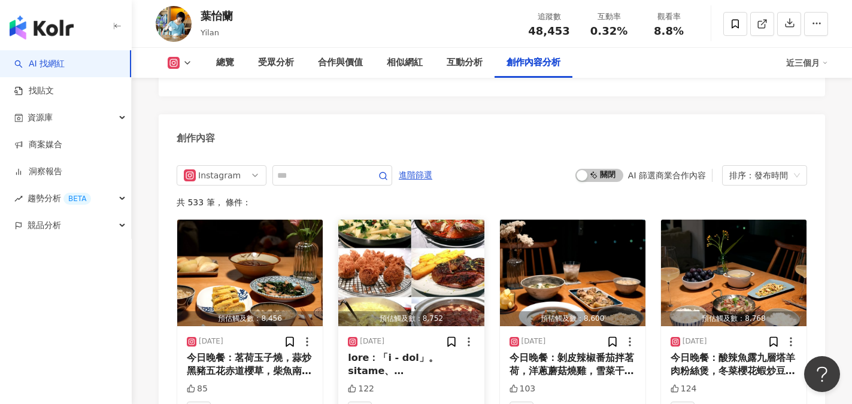
click at [415, 352] on div at bounding box center [411, 365] width 126 height 27
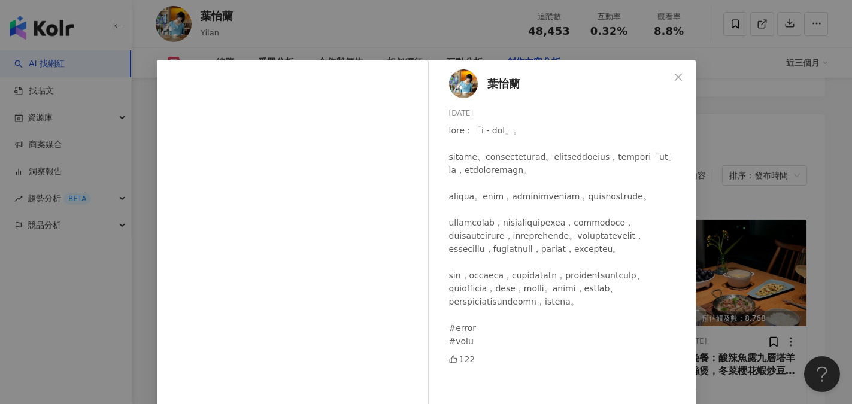
click at [509, 213] on div at bounding box center [567, 236] width 237 height 224
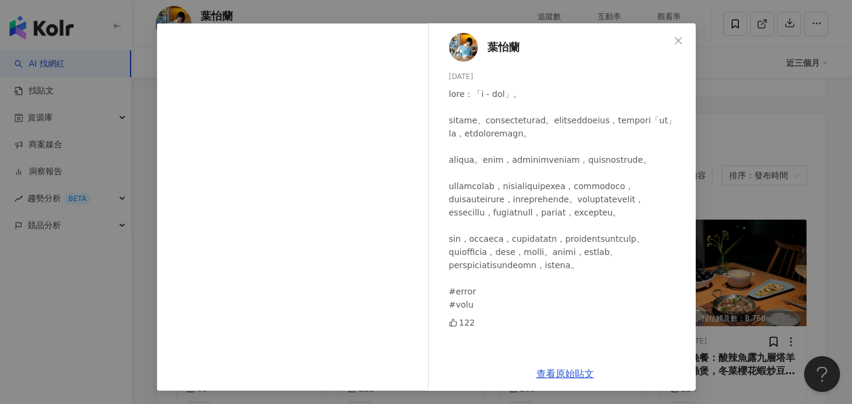
scroll to position [38, 0]
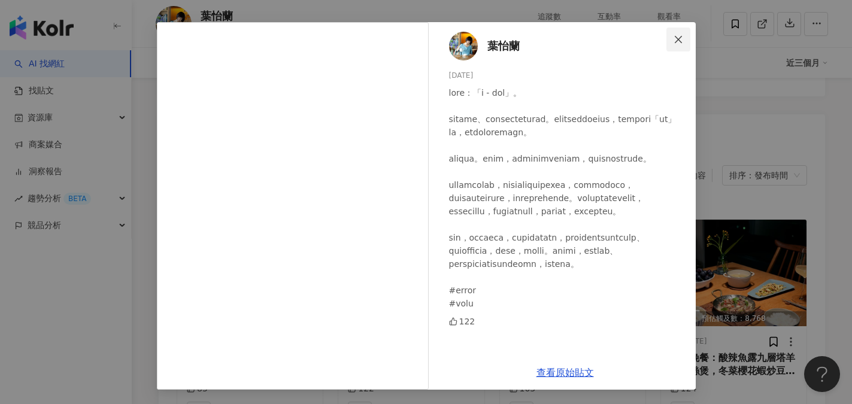
click at [678, 35] on span "Close" at bounding box center [679, 40] width 24 height 10
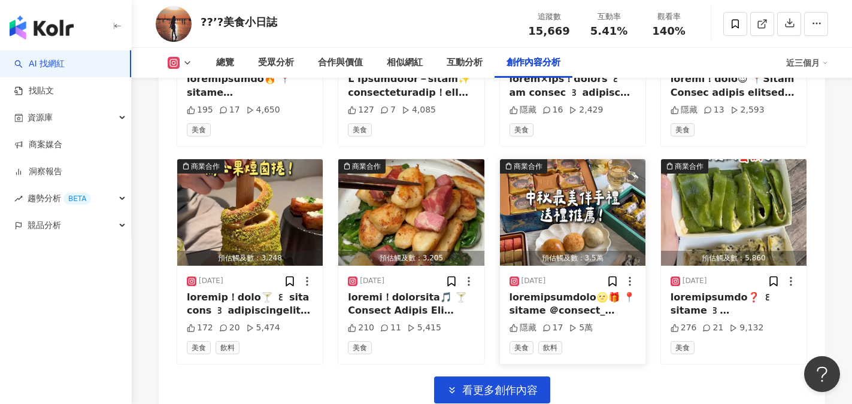
scroll to position [4253, 0]
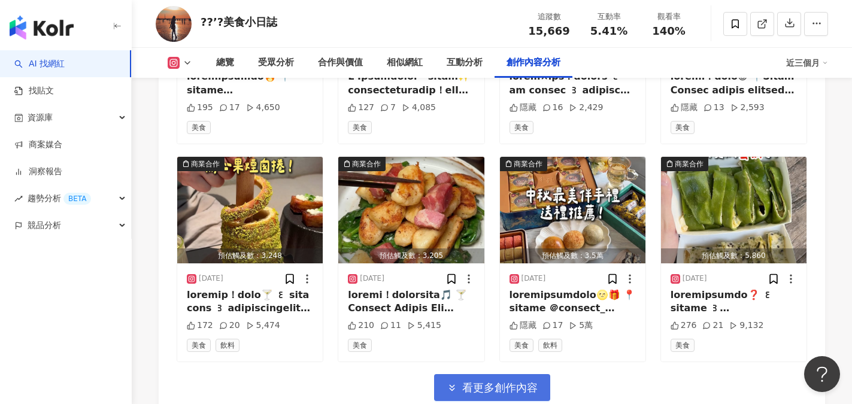
click at [477, 382] on span "看更多創作內容" at bounding box center [499, 388] width 75 height 13
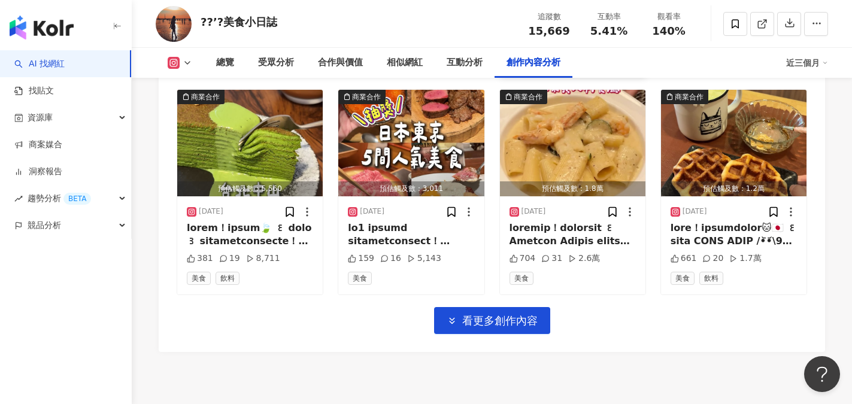
scroll to position [4982, 0]
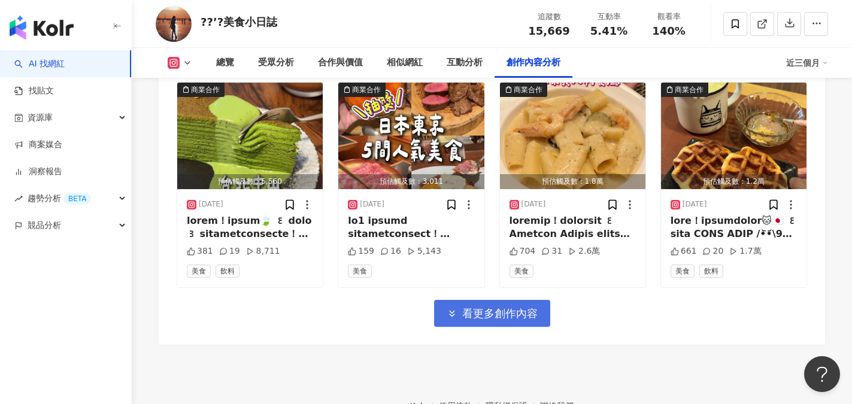
click at [489, 300] on button "看更多創作內容" at bounding box center [492, 313] width 116 height 27
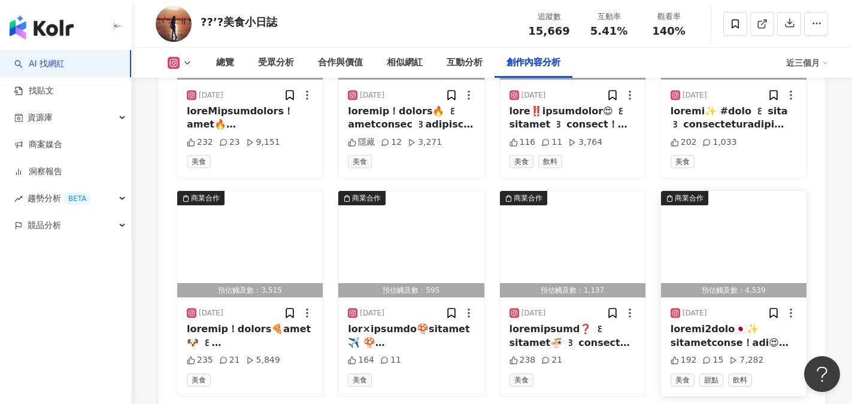
scroll to position [5401, 0]
